Goal: Information Seeking & Learning: Find specific fact

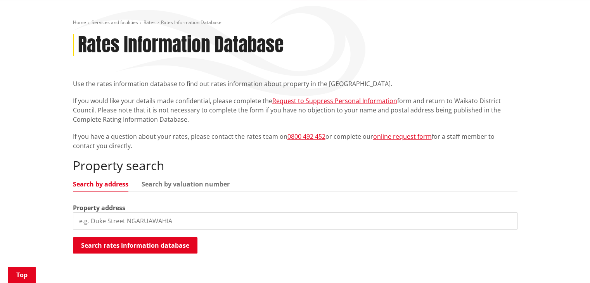
scroll to position [116, 0]
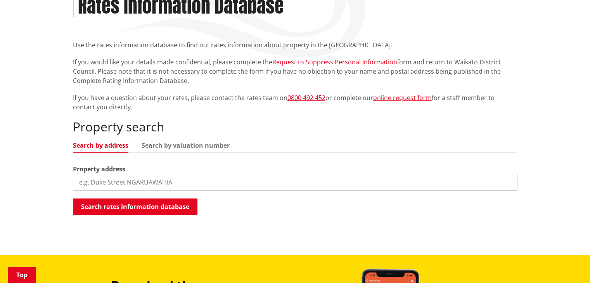
click at [83, 180] on input "search" at bounding box center [295, 182] width 445 height 17
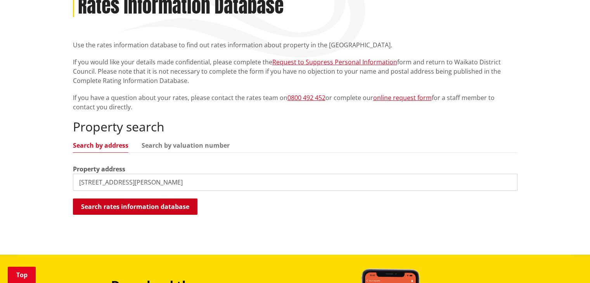
type input "3 Paul AVENUE MORRINSVILLE"
click at [106, 208] on button "Search rates information database" at bounding box center [135, 207] width 125 height 16
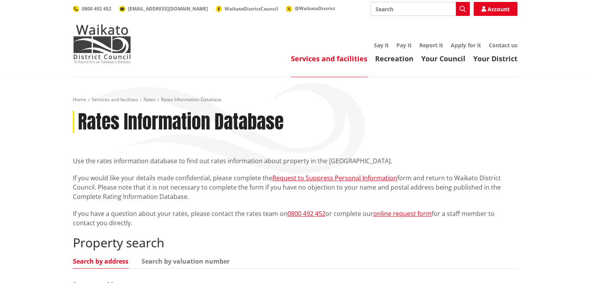
scroll to position [0, 0]
click at [376, 11] on input "Search" at bounding box center [419, 9] width 99 height 14
type input "morrinsville"
click at [460, 13] on button "Search" at bounding box center [463, 9] width 14 height 14
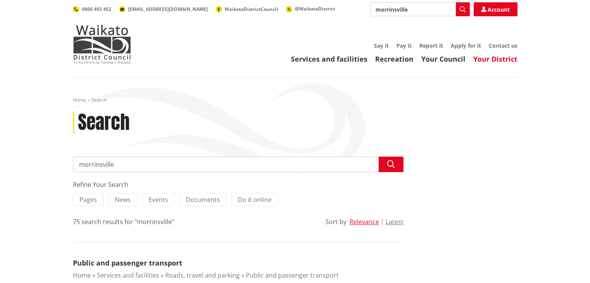
click at [499, 62] on link "Your District" at bounding box center [495, 58] width 44 height 9
